Goal: Transaction & Acquisition: Download file/media

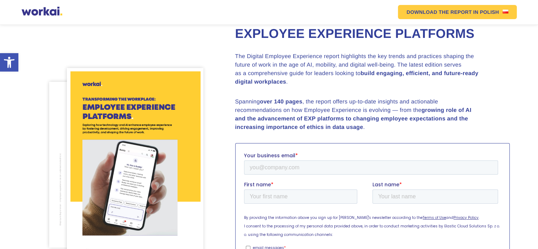
scroll to position [35, 0]
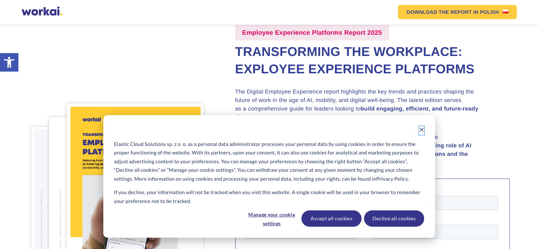
click at [422, 129] on icon "Dismiss cookie banner" at bounding box center [421, 129] width 5 height 5
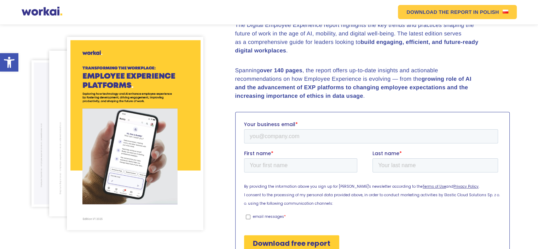
scroll to position [142, 0]
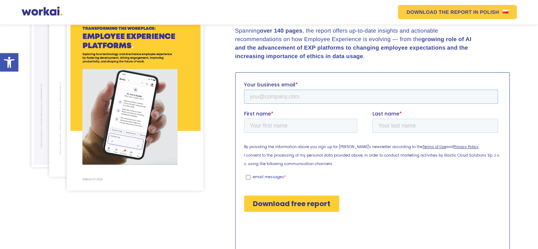
click at [266, 98] on input "Your business email *" at bounding box center [371, 97] width 254 height 14
click at [267, 95] on input "Your business email *" at bounding box center [371, 97] width 254 height 14
type input "ha.th@pnj.com.vn"
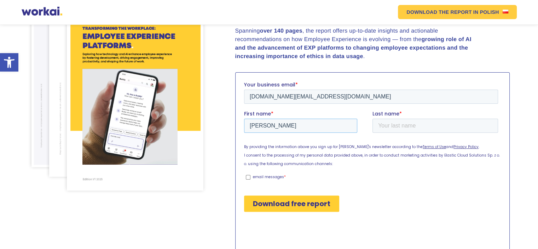
type input "henry"
type input "truong"
click at [275, 202] on input "Download free report" at bounding box center [291, 203] width 95 height 16
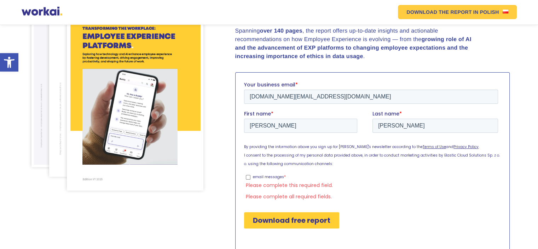
click at [265, 175] on p "email messages" at bounding box center [268, 176] width 31 height 5
click at [250, 175] on input "email messages *" at bounding box center [248, 177] width 5 height 5
checkbox input "true"
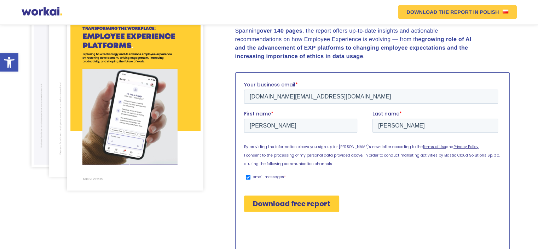
click at [297, 213] on div "Download free report" at bounding box center [372, 203] width 257 height 28
click at [301, 207] on input "Download free report" at bounding box center [291, 203] width 95 height 16
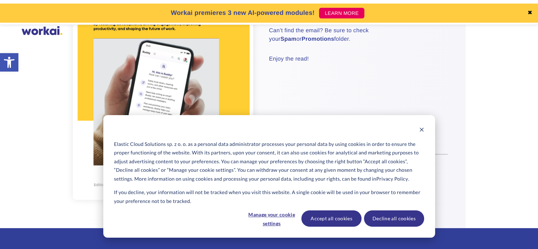
scroll to position [177, 0]
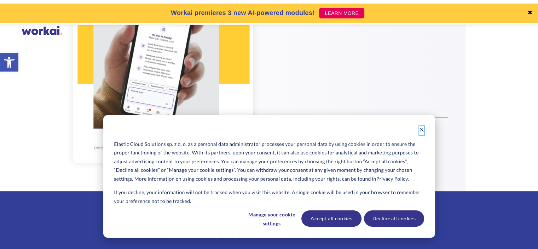
click at [419, 129] on icon "Dismiss cookie banner" at bounding box center [421, 129] width 5 height 5
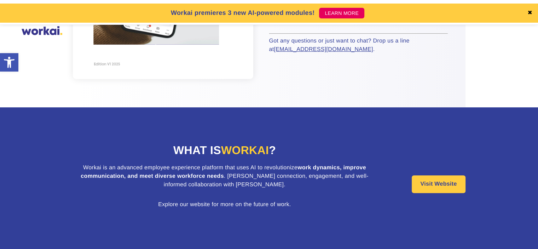
scroll to position [267, 0]
